Goal: Contribute content: Add original content to the website for others to see

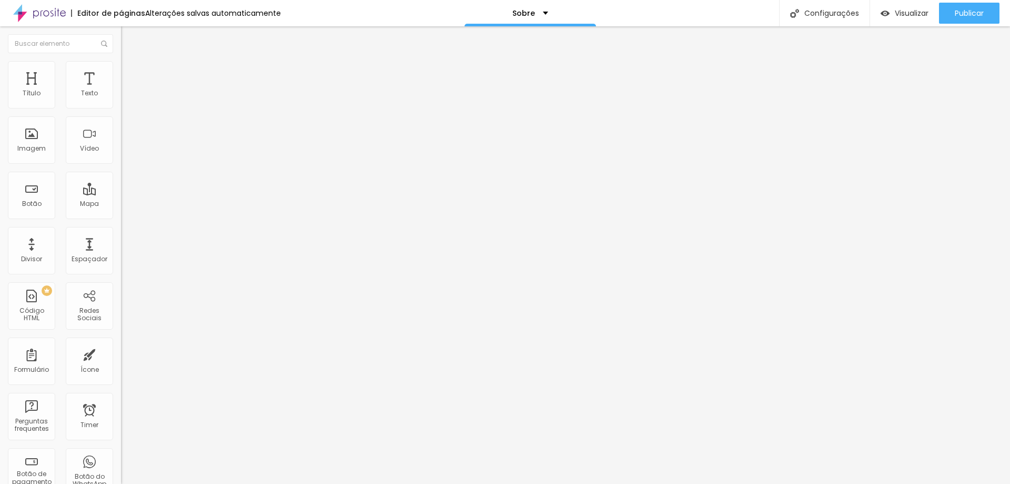
click at [121, 91] on span "Trocar imagem" at bounding box center [149, 86] width 57 height 9
click at [953, 13] on button "Publicar" at bounding box center [969, 13] width 61 height 21
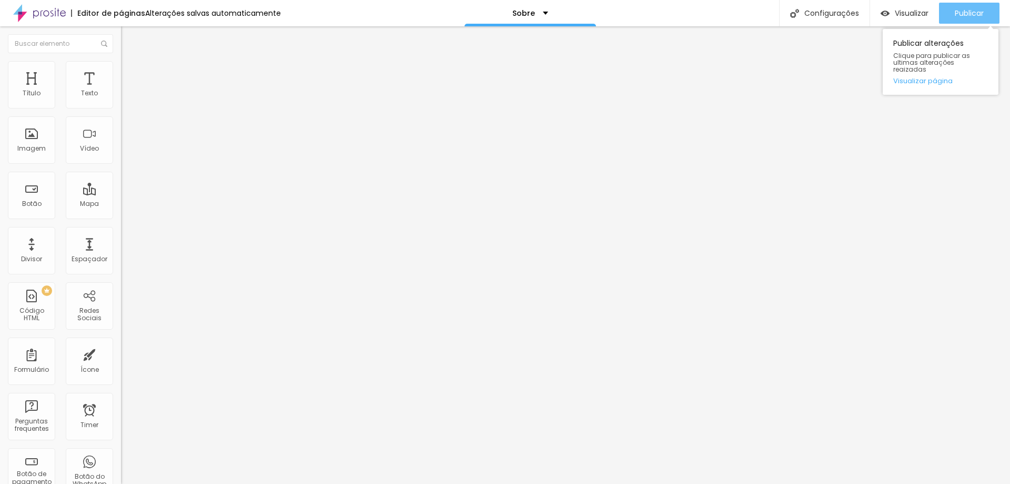
click at [958, 10] on span "Publicar" at bounding box center [969, 13] width 29 height 8
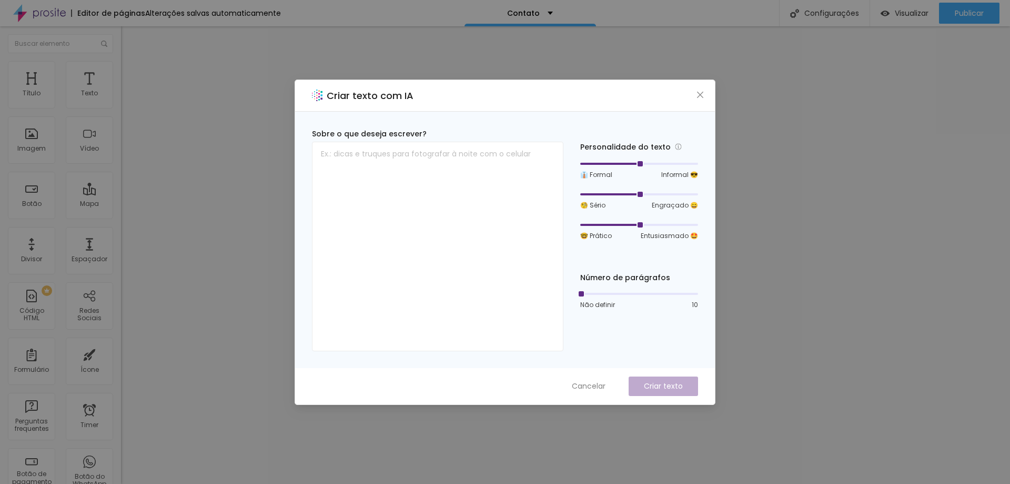
click at [697, 93] on icon "close" at bounding box center [700, 95] width 8 height 8
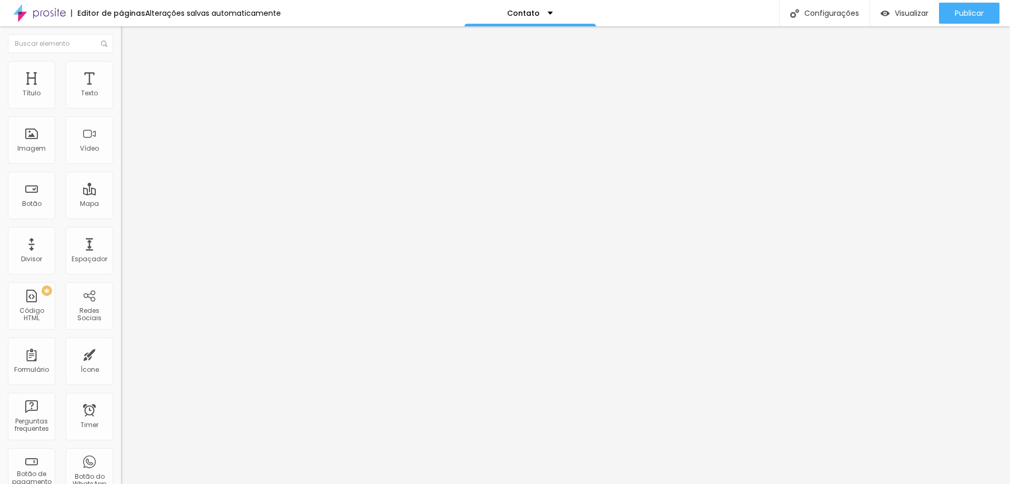
click at [121, 99] on input "Rua Ernesto Nazaré" at bounding box center [184, 93] width 126 height 11
type input "R"
paste input "Avenida Dr Américo Figueiredo 158, sala 3 - Jardim Simus"
type input "Avenida Dr Américo Figueiredo 158, sala 3 - Jardim Simus"
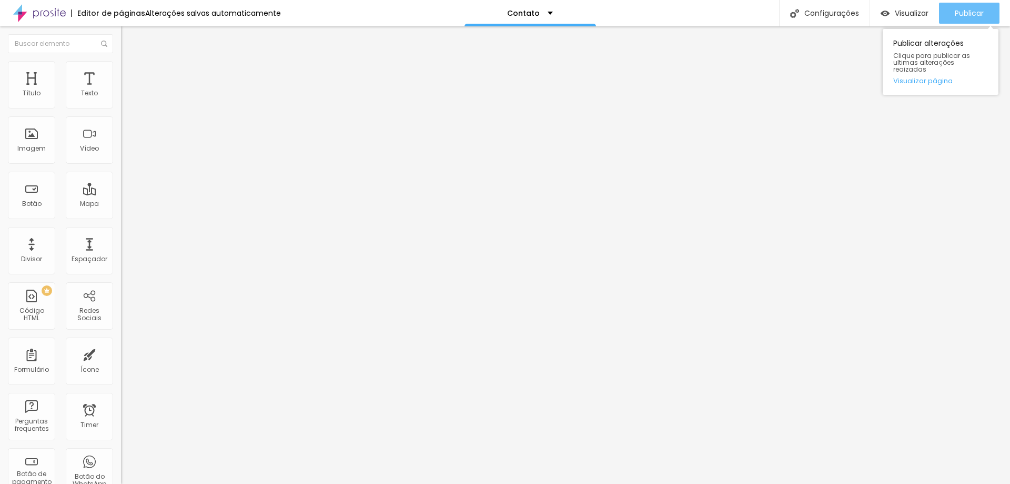
click at [959, 7] on div "Publicar" at bounding box center [969, 13] width 29 height 21
click at [961, 16] on icon "button" at bounding box center [961, 16] width 0 height 0
click at [131, 73] on span "Estilo" at bounding box center [139, 68] width 16 height 9
click at [131, 74] on span "Avançado" at bounding box center [148, 78] width 35 height 9
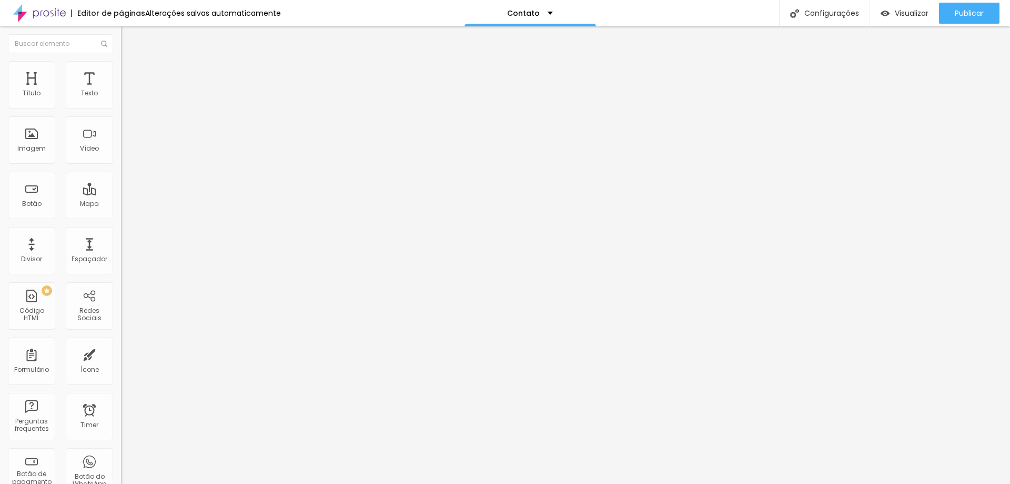
click at [185, 14] on div "Alterações salvas automaticamente" at bounding box center [213, 12] width 136 height 7
click at [955, 11] on button "Publicar" at bounding box center [969, 13] width 61 height 21
